Goal: Information Seeking & Learning: Learn about a topic

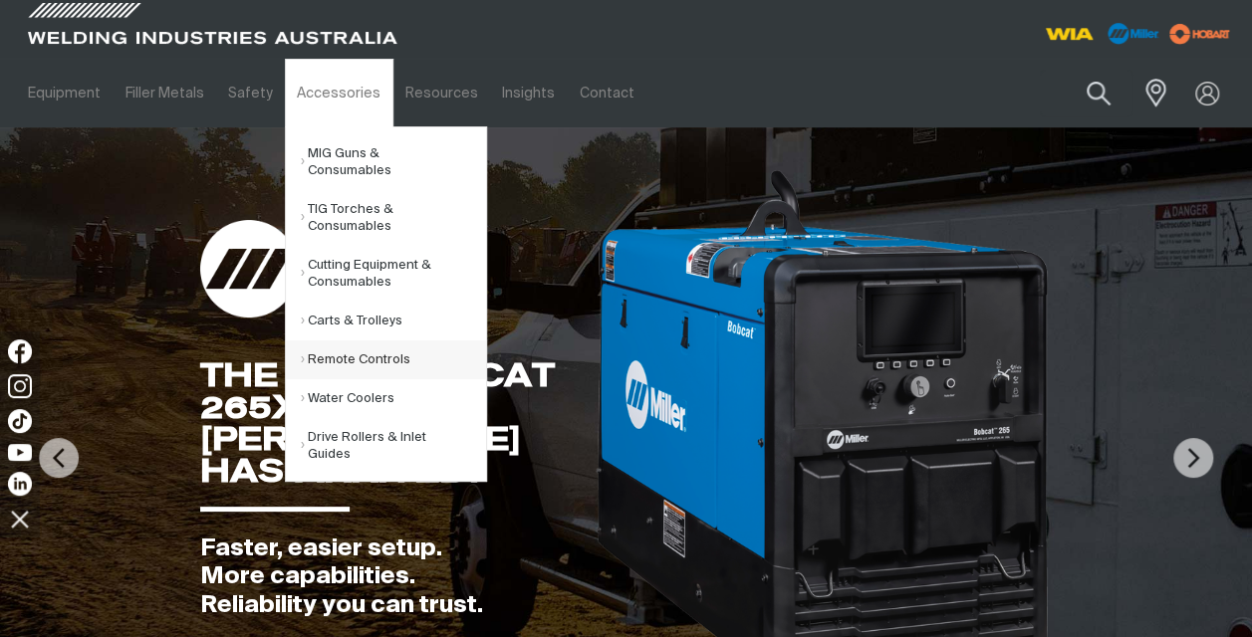
drag, startPoint x: 0, startPoint y: 0, endPoint x: 370, endPoint y: 339, distance: 501.9
click at [370, 341] on link "Remote Controls" at bounding box center [393, 360] width 185 height 39
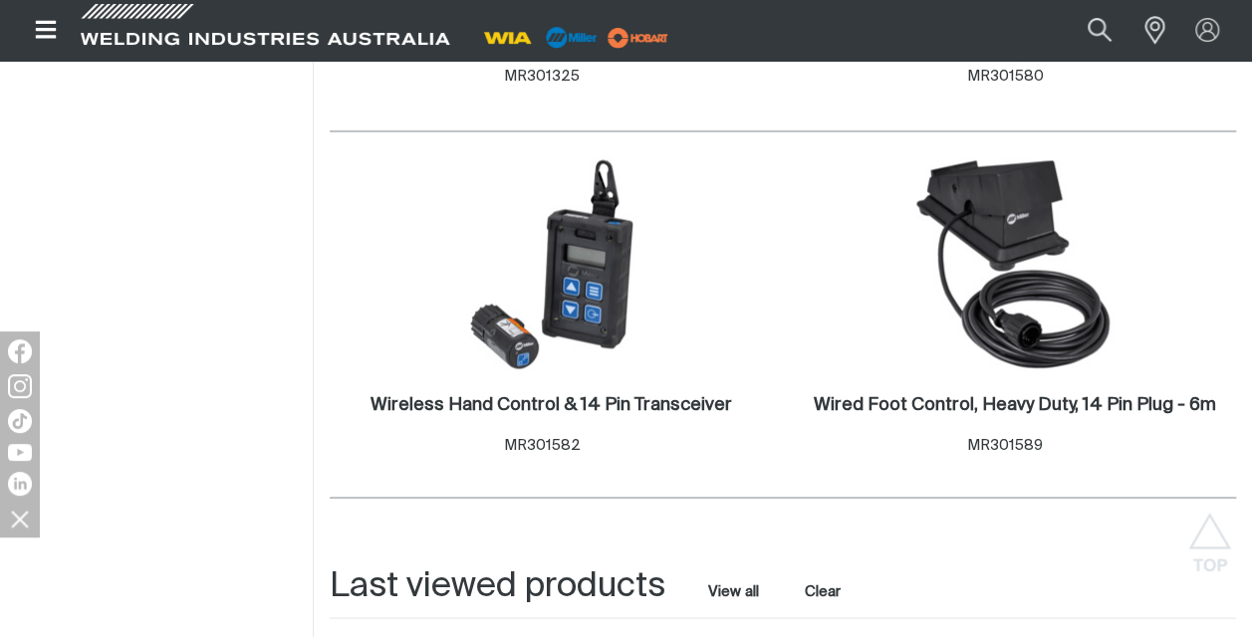
scroll to position [1628, 0]
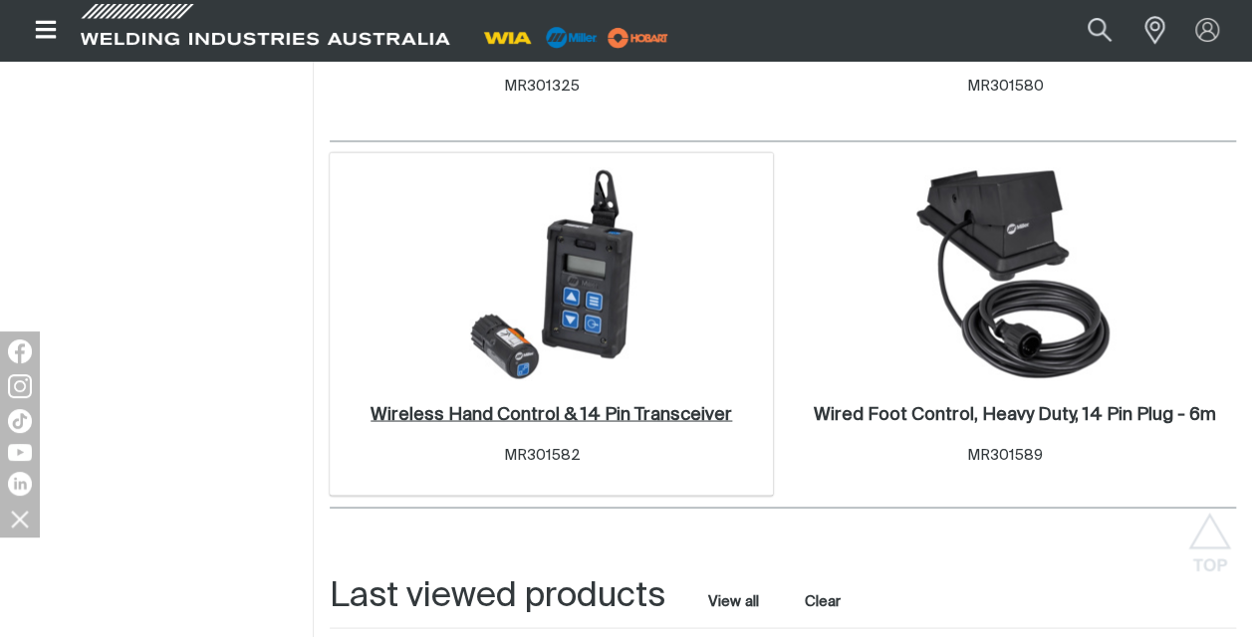
click at [570, 405] on h2 "Wireless Hand Control & 14 Pin Transceiver ." at bounding box center [551, 414] width 362 height 18
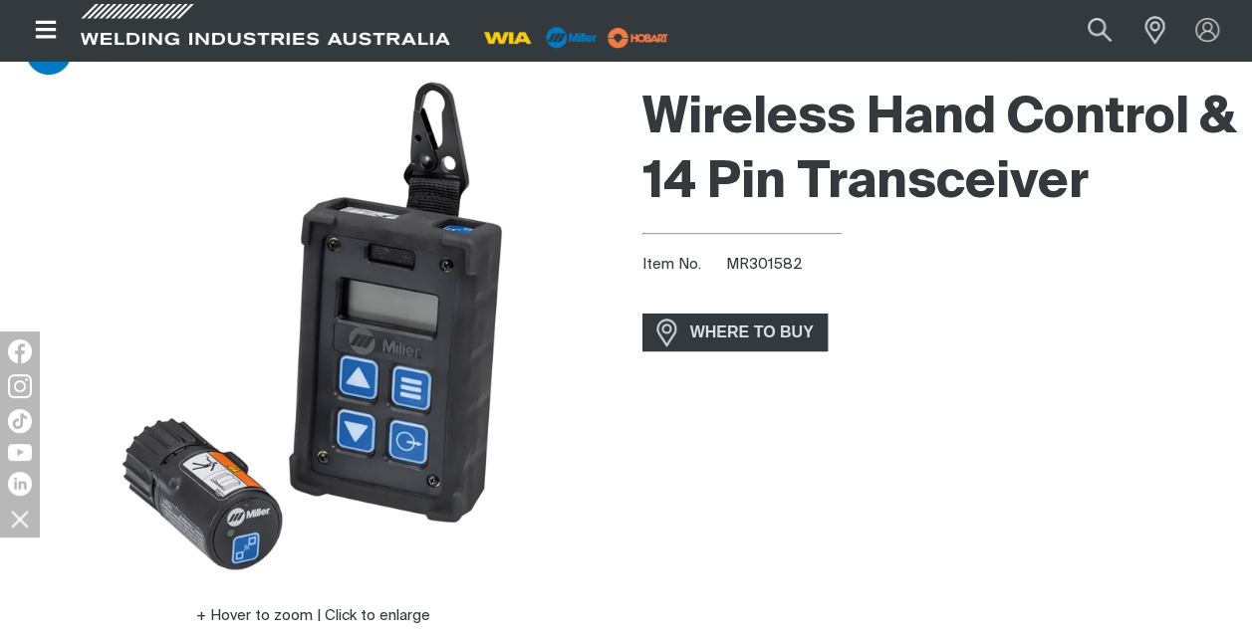
scroll to position [110, 0]
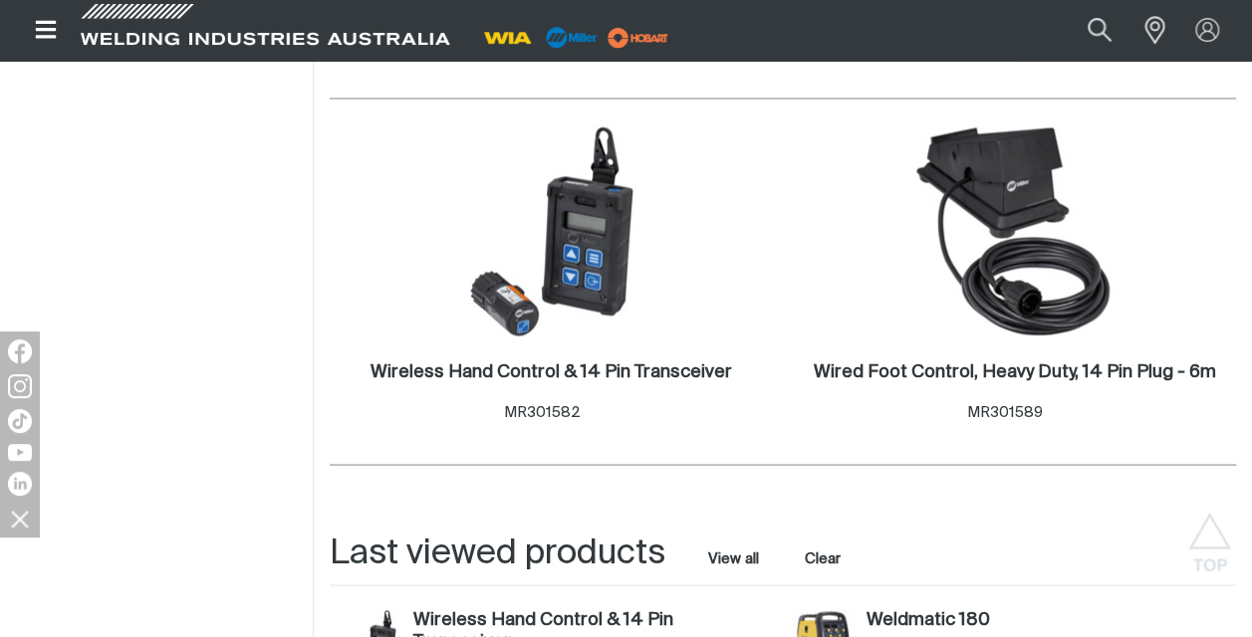
scroll to position [1661, 0]
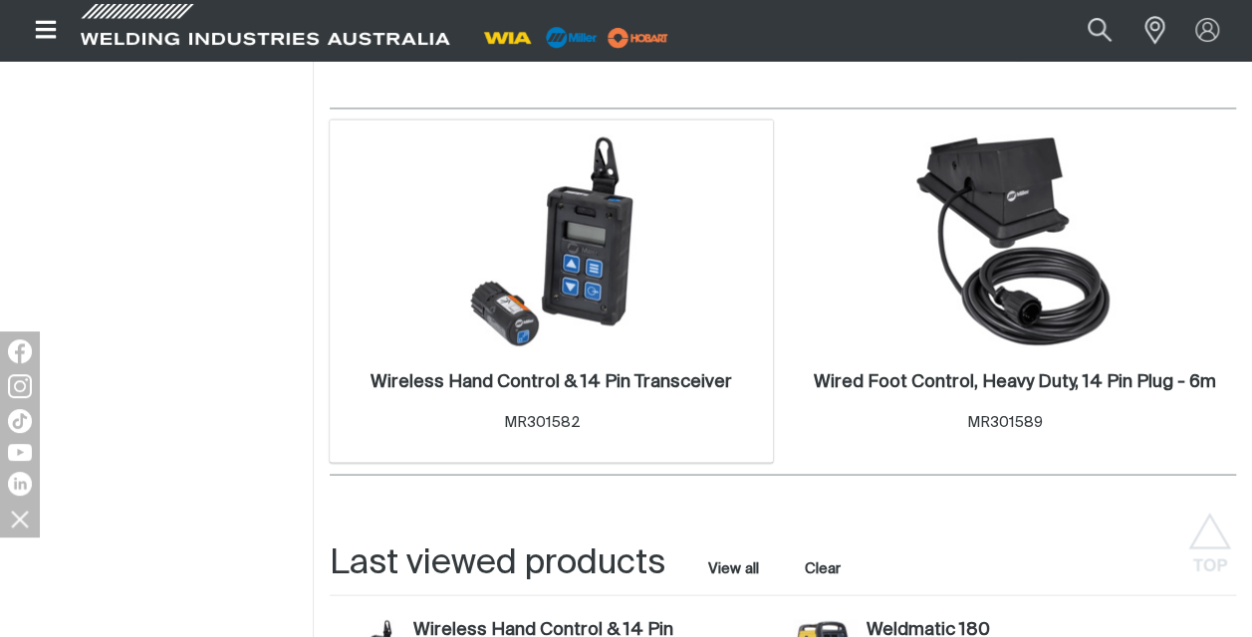
click at [563, 348] on div "Wireless Hand Control & 14 Pin Transceiver . Item No. MR301582" at bounding box center [551, 406] width 423 height 117
click at [560, 372] on h2 "Wireless Hand Control & 14 Pin Transceiver ." at bounding box center [551, 381] width 362 height 18
